Goal: Information Seeking & Learning: Find specific page/section

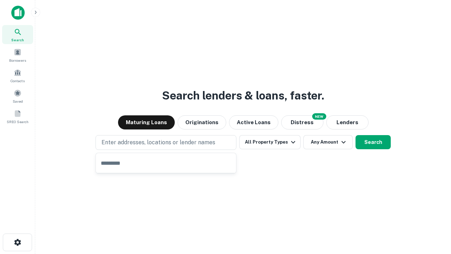
type input "**********"
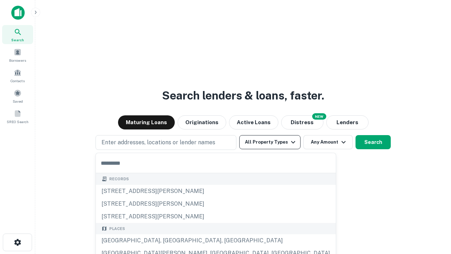
click at [270, 142] on button "All Property Types" at bounding box center [269, 142] width 61 height 14
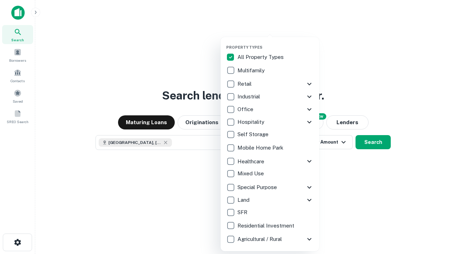
click at [275, 43] on button "button" at bounding box center [275, 43] width 99 height 0
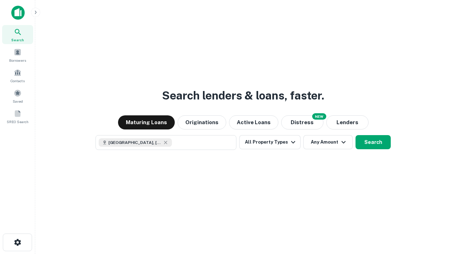
scroll to position [11, 0]
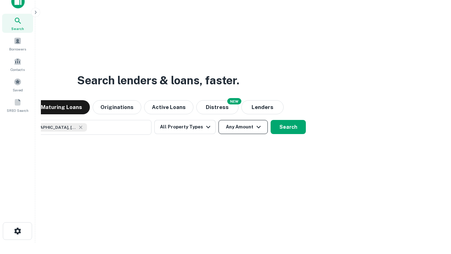
click at [218, 120] on button "Any Amount" at bounding box center [242, 127] width 49 height 14
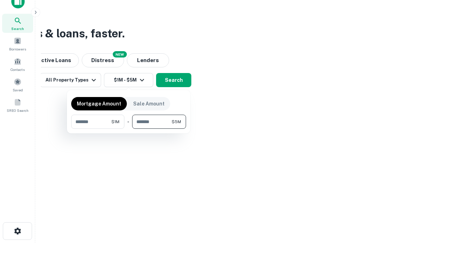
type input "*******"
click at [129, 129] on button "button" at bounding box center [128, 129] width 115 height 0
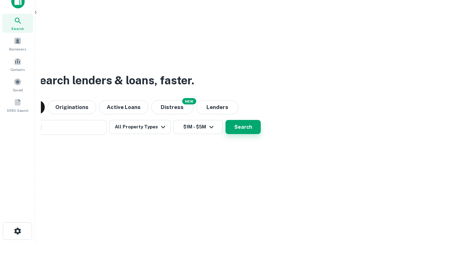
click at [225, 120] on button "Search" at bounding box center [242, 127] width 35 height 14
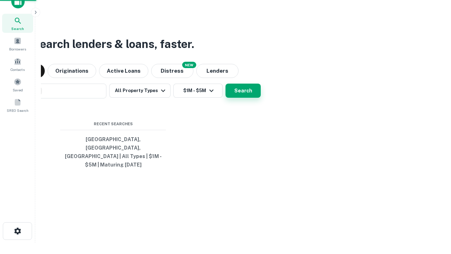
scroll to position [23, 199]
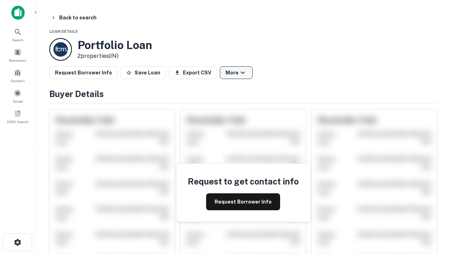
click at [236, 73] on button "More" at bounding box center [236, 72] width 33 height 13
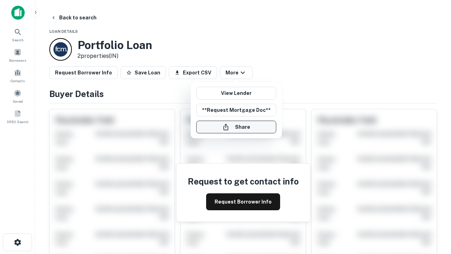
click at [236, 127] on button "Share" at bounding box center [236, 126] width 80 height 13
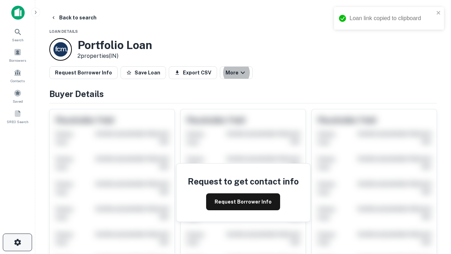
click at [17, 242] on icon "button" at bounding box center [17, 242] width 8 height 8
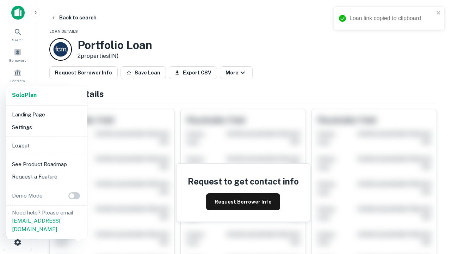
click at [46, 145] on li "Logout" at bounding box center [46, 145] width 75 height 13
